Goal: Transaction & Acquisition: Purchase product/service

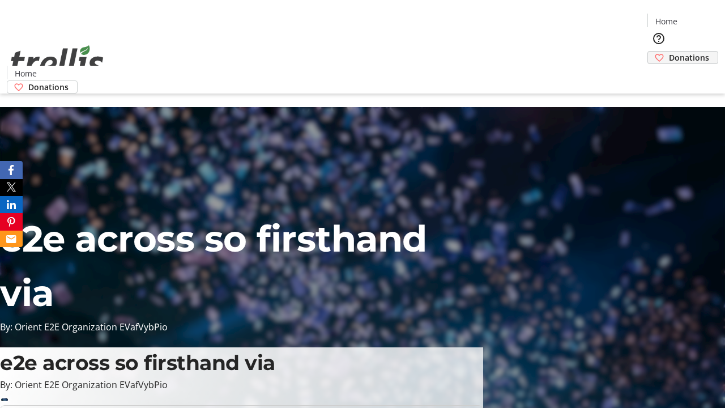
click at [669, 52] on span "Donations" at bounding box center [689, 58] width 40 height 12
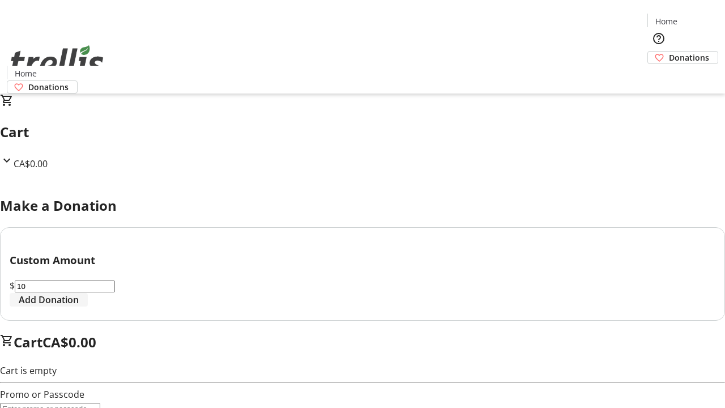
click at [79, 306] on span "Add Donation" at bounding box center [49, 300] width 60 height 14
